Goal: Book appointment/travel/reservation

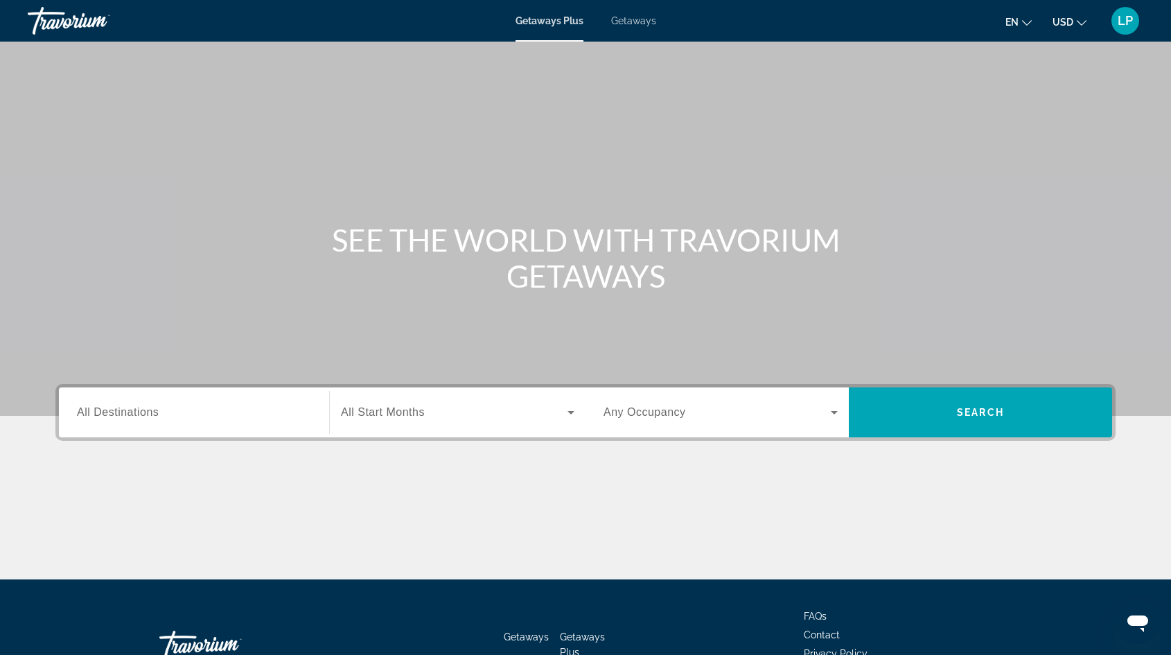
click at [649, 17] on span "Getaways" at bounding box center [633, 20] width 45 height 11
click at [141, 414] on span "All Destinations" at bounding box center [118, 412] width 82 height 12
click at [141, 414] on input "Destination All Destinations" at bounding box center [194, 413] width 234 height 17
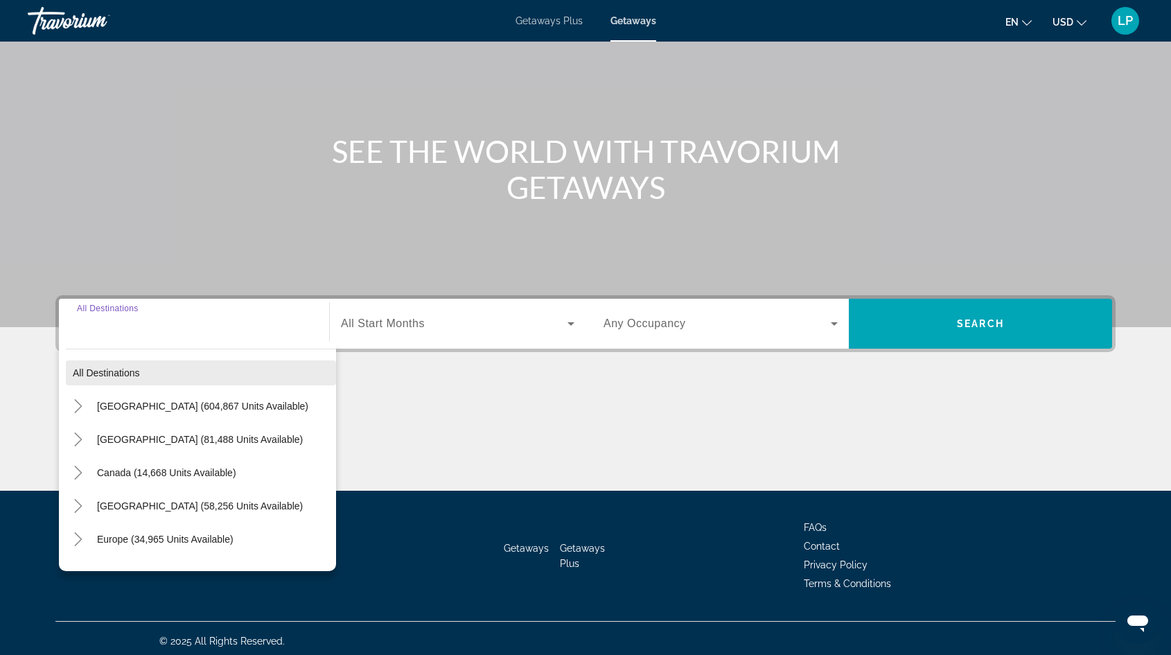
scroll to position [94, 0]
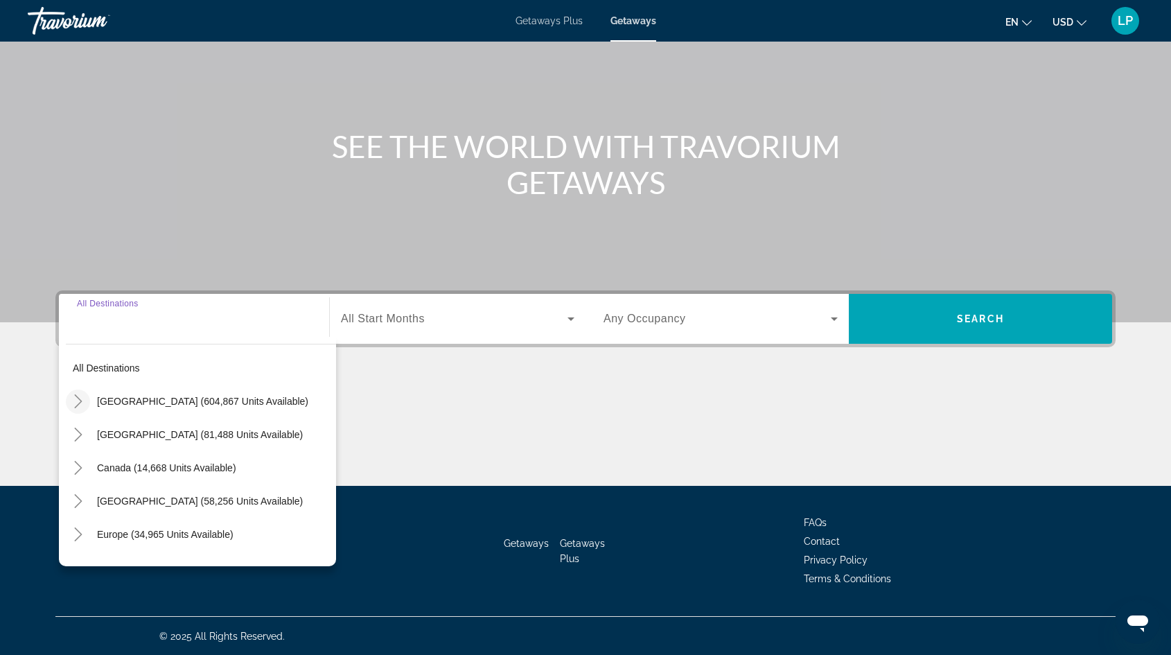
click at [72, 394] on icon "Toggle United States (604,867 units available)" at bounding box center [78, 401] width 14 height 14
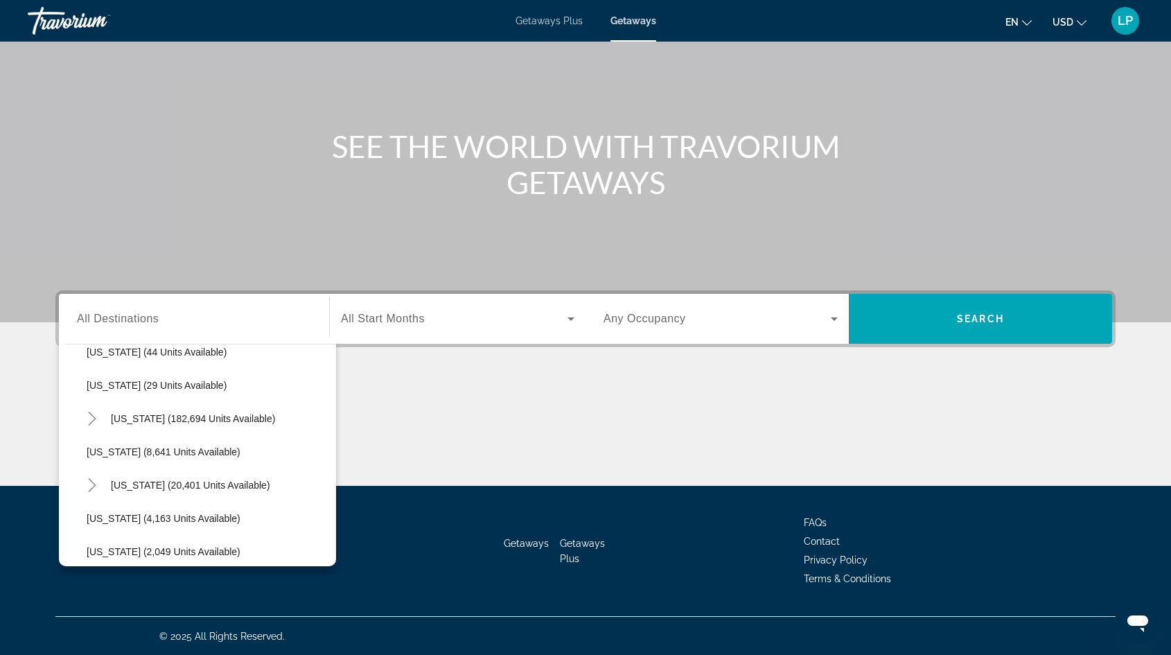
scroll to position [218, 0]
click at [187, 467] on span "Search widget" at bounding box center [220, 482] width 232 height 33
type input "**********"
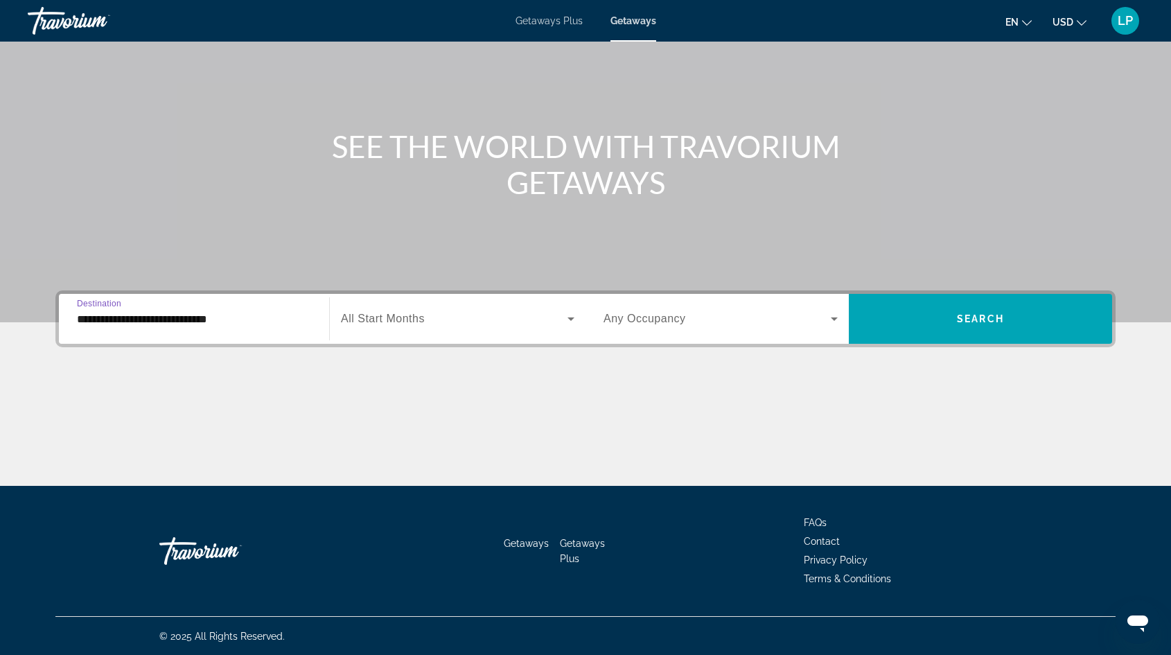
click at [476, 317] on span "Search widget" at bounding box center [454, 318] width 227 height 17
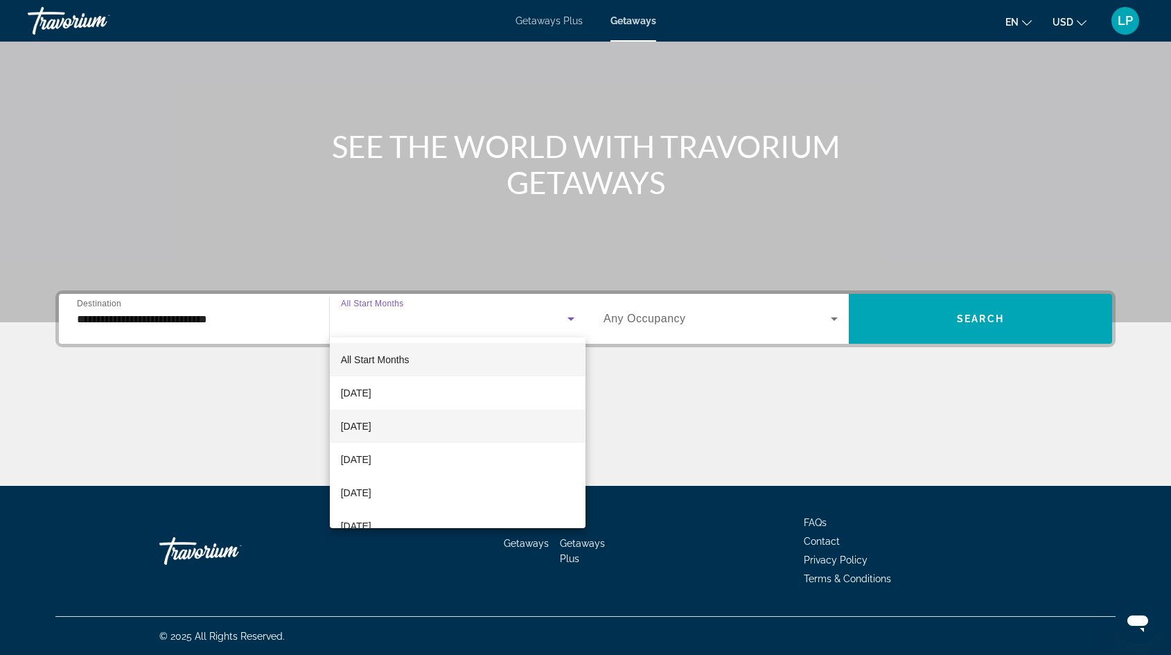
click at [371, 430] on span "[DATE]" at bounding box center [356, 426] width 30 height 17
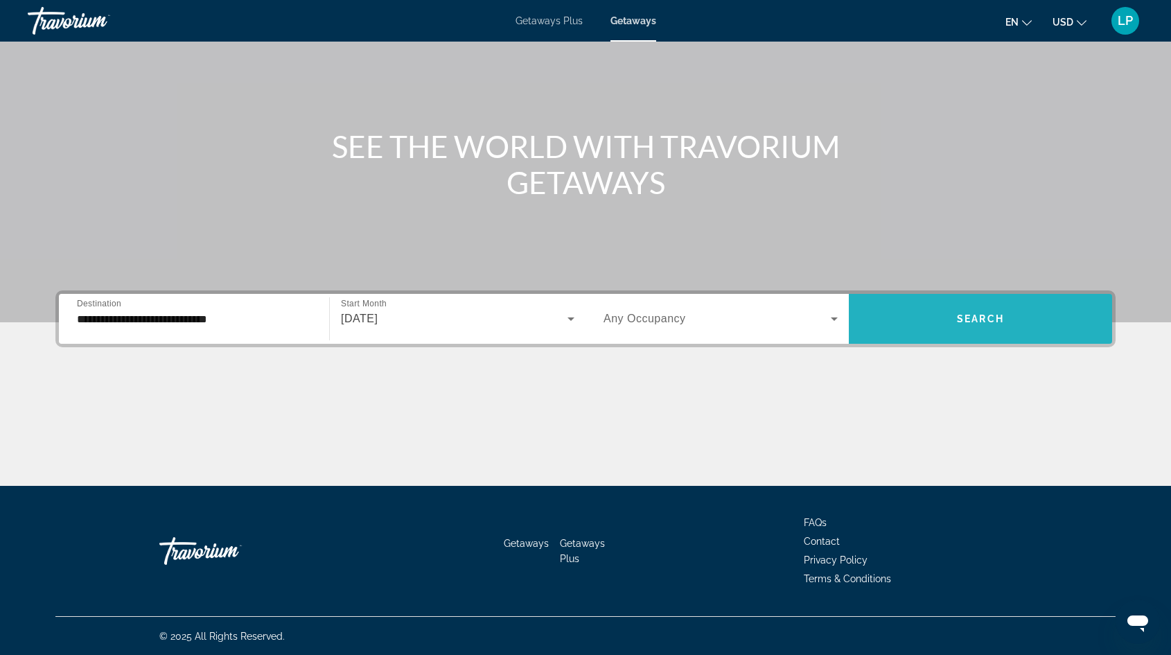
click at [981, 306] on span "Search widget" at bounding box center [980, 318] width 263 height 33
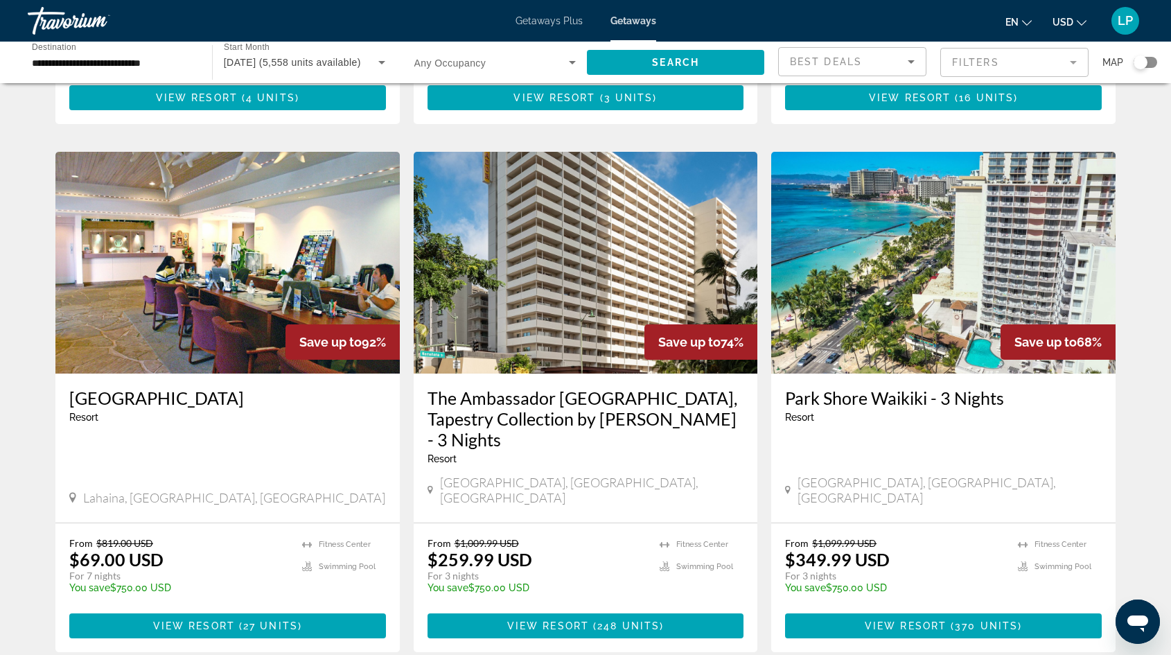
scroll to position [491, 0]
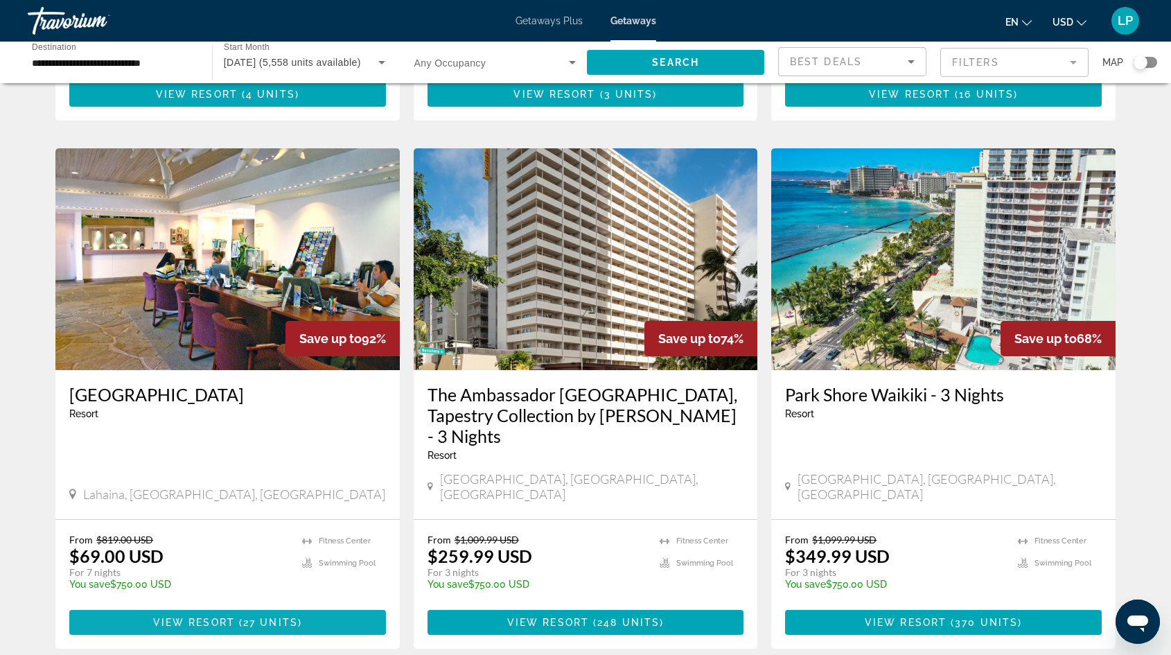
click at [258, 617] on span "View Resort ( 27 units )" at bounding box center [227, 622] width 149 height 11
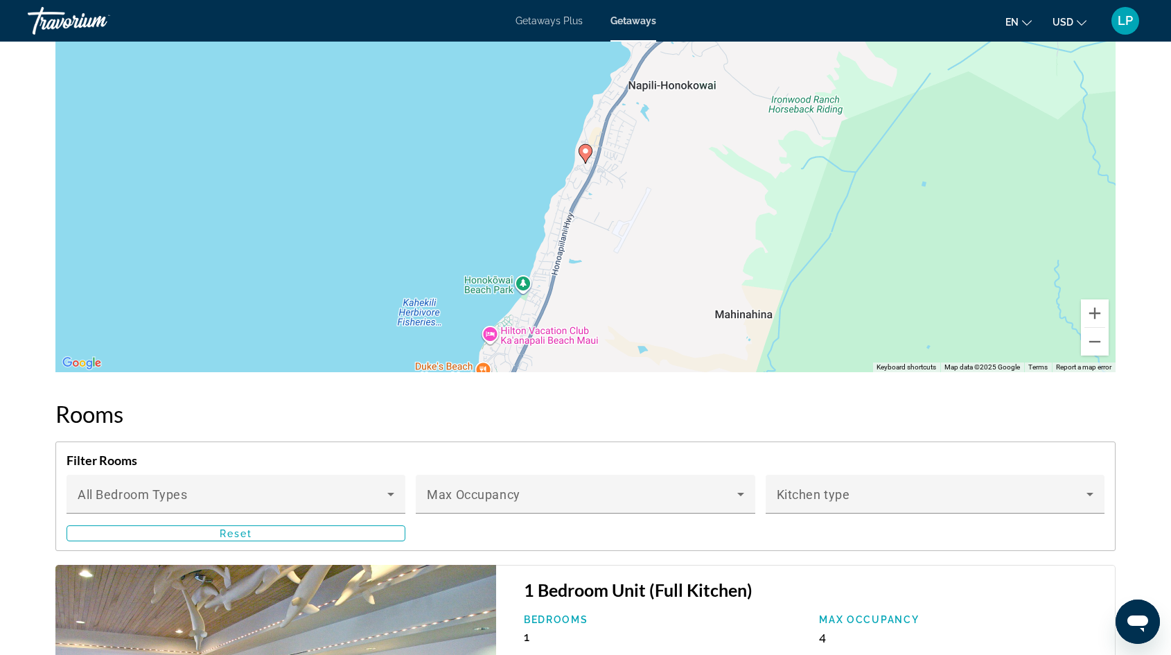
scroll to position [1749, 0]
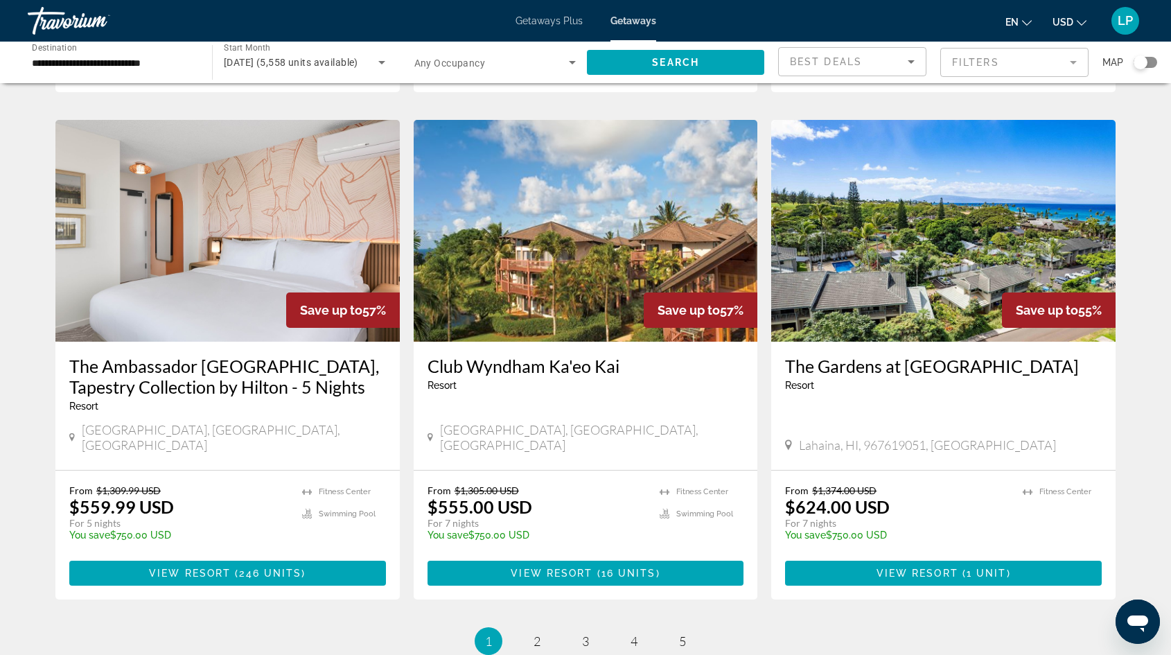
scroll to position [1566, 0]
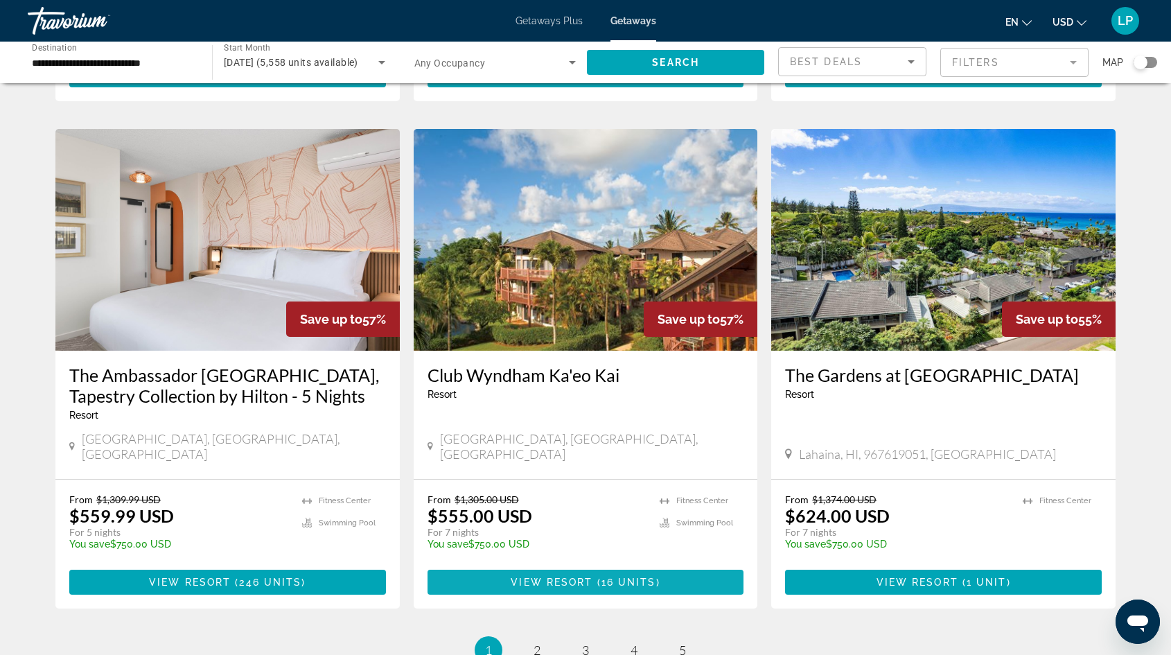
click at [493, 565] on span "Main content" at bounding box center [586, 581] width 317 height 33
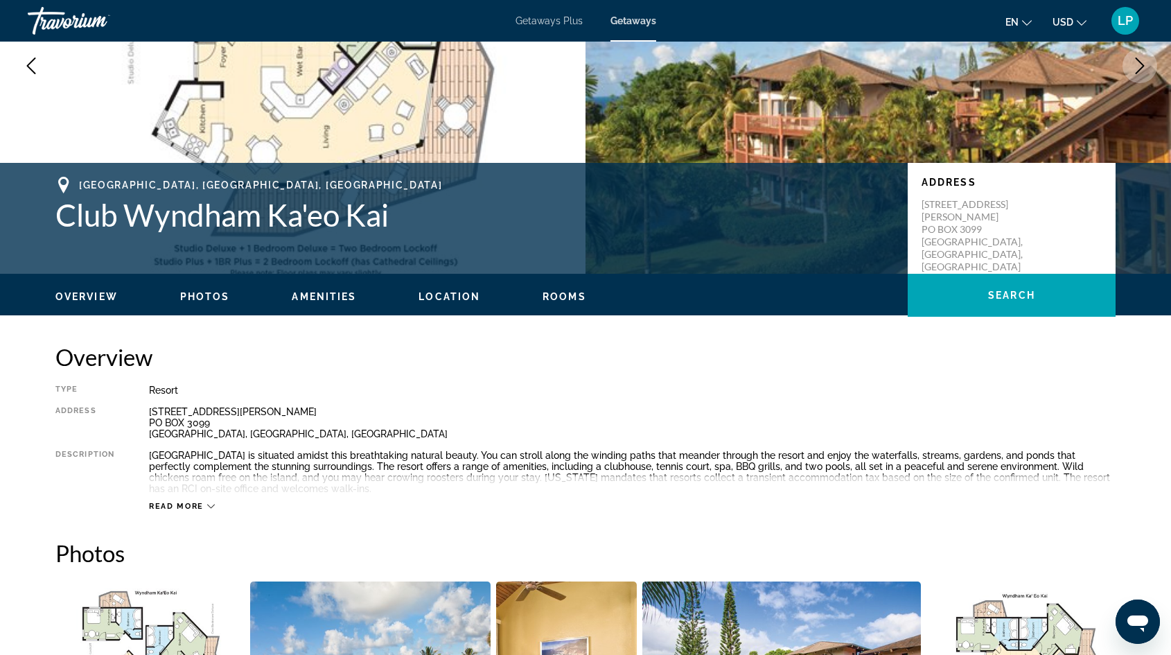
scroll to position [143, 0]
